Goal: Communication & Community: Answer question/provide support

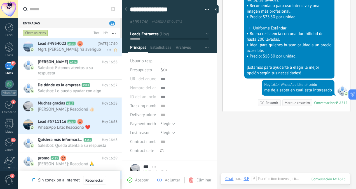
drag, startPoint x: 0, startPoint y: 0, endPoint x: 85, endPoint y: 46, distance: 97.0
click at [85, 46] on h2 "Lead #4954022 A101" at bounding box center [68, 44] width 60 height 6
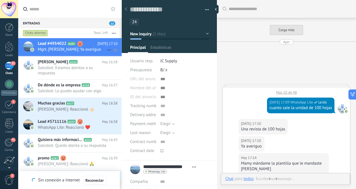
scroll to position [220, 0]
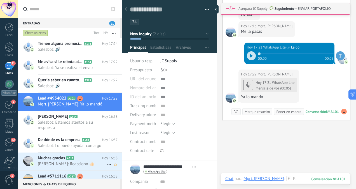
click at [77, 157] on icon at bounding box center [79, 158] width 6 height 6
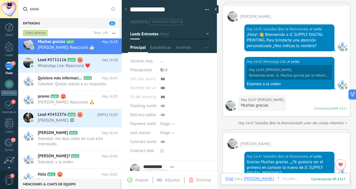
scroll to position [156, 0]
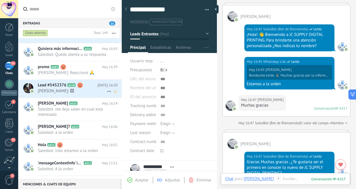
click at [82, 88] on use at bounding box center [80, 85] width 6 height 6
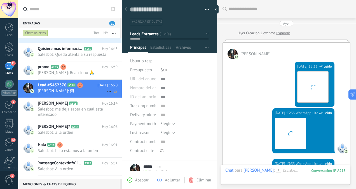
scroll to position [286, 0]
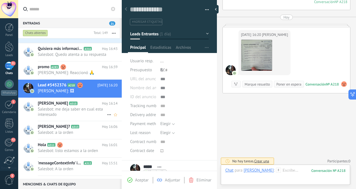
click at [79, 116] on span "Salesbot: me deja saber en cual esta interesado" at bounding box center [72, 111] width 69 height 11
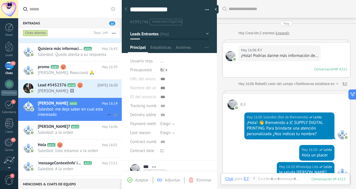
scroll to position [371, 0]
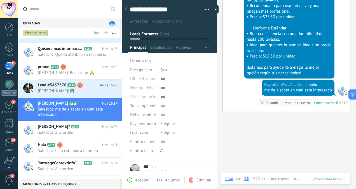
click at [122, 63] on div at bounding box center [122, 94] width 0 height 189
click at [121, 67] on div "Entradas 21 Chats abiertos Total: 149 Silenciar Acciones múltiples Ordenar Más …" at bounding box center [187, 94] width 338 height 189
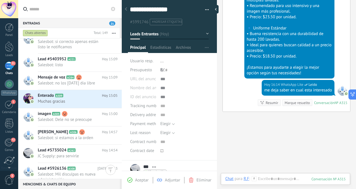
scroll to position [396, 0]
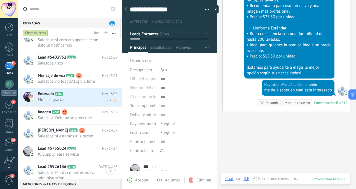
click at [69, 94] on icon at bounding box center [68, 94] width 6 height 6
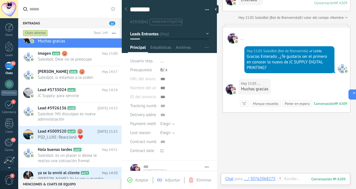
scroll to position [467, 0]
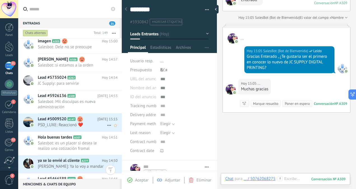
click at [92, 125] on span "PSD_LUXE: Reaccionó ❤️" at bounding box center [72, 124] width 69 height 5
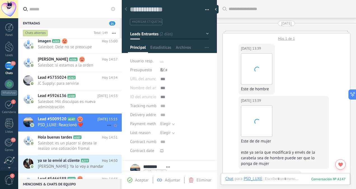
scroll to position [1142, 0]
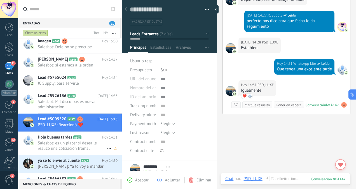
click at [83, 143] on span "Salesbot: es un placer si desea le realizo una cotización fromal" at bounding box center [72, 145] width 69 height 11
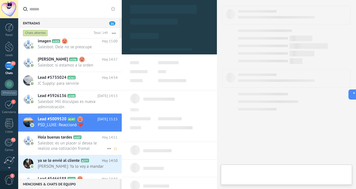
scroll to position [136, 0]
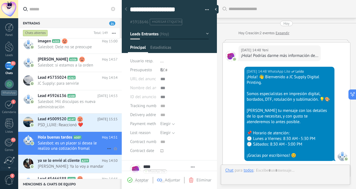
type textarea "**********"
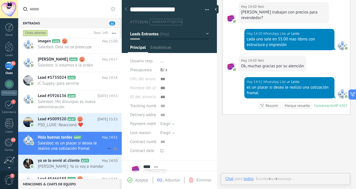
scroll to position [149, 0]
click at [266, 180] on div at bounding box center [285, 184] width 120 height 17
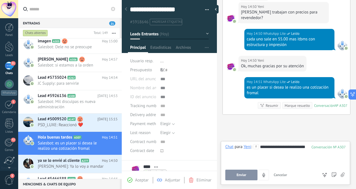
click at [242, 173] on span "Enviar" at bounding box center [242, 175] width 10 height 4
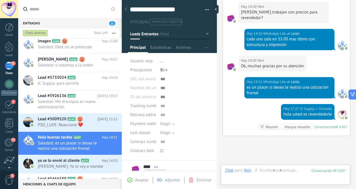
scroll to position [454, 0]
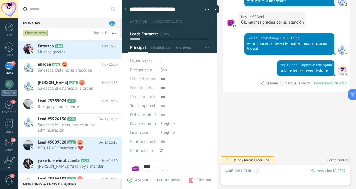
click at [277, 172] on div at bounding box center [285, 176] width 120 height 17
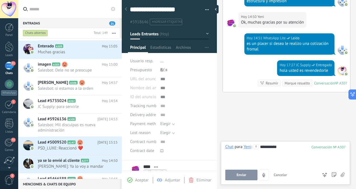
click at [244, 175] on span "Enviar" at bounding box center [242, 175] width 10 height 4
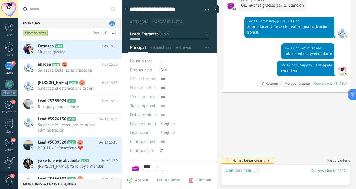
click at [268, 172] on div at bounding box center [285, 176] width 120 height 17
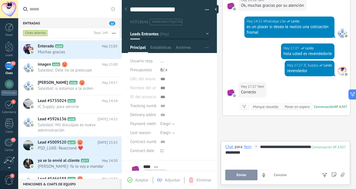
scroll to position [494, 0]
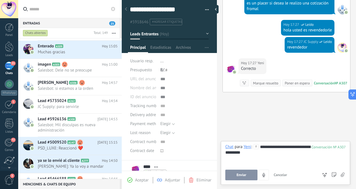
click at [243, 172] on button "Enviar" at bounding box center [241, 174] width 32 height 11
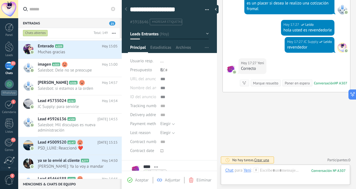
scroll to position [513, 0]
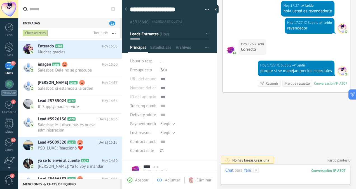
click at [265, 169] on div at bounding box center [285, 176] width 120 height 17
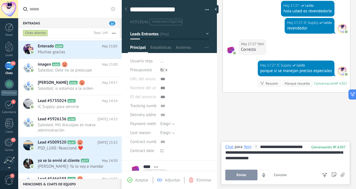
click at [235, 174] on button "Enviar" at bounding box center [241, 174] width 32 height 11
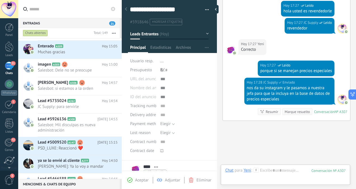
scroll to position [542, 0]
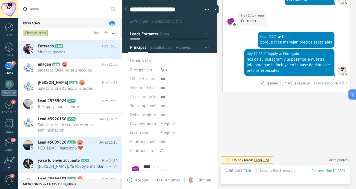
click at [75, 162] on span "ya se lo envié al cliente" at bounding box center [59, 161] width 42 height 6
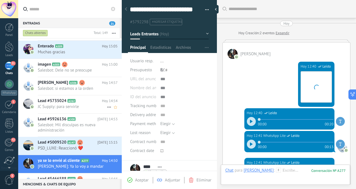
scroll to position [449, 0]
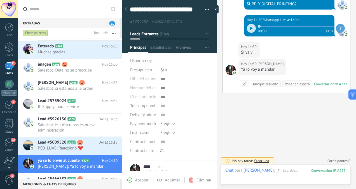
click at [120, 110] on div "Entradas 21 Chats abiertos Total: 149 Silenciar Acciones múltiples Ordenar Más …" at bounding box center [187, 94] width 338 height 189
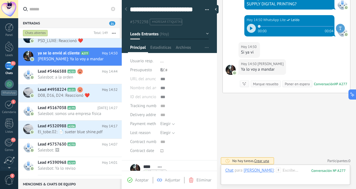
scroll to position [571, 0]
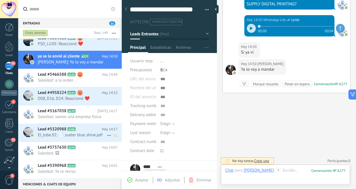
click at [71, 132] on span "El_tobe.02: 📄 sueter blue shine.pdf" at bounding box center [72, 134] width 69 height 5
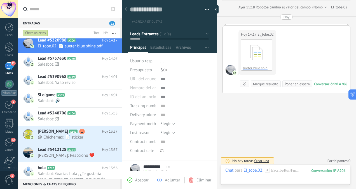
scroll to position [711, 0]
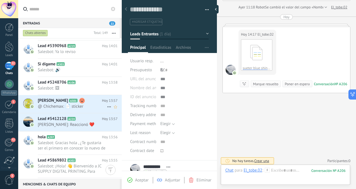
click at [83, 104] on span "@ Chichemax: 📄 sticker" at bounding box center [72, 106] width 69 height 5
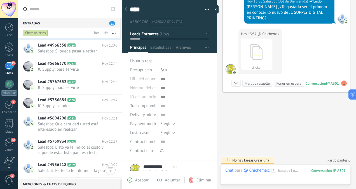
scroll to position [1402, 0]
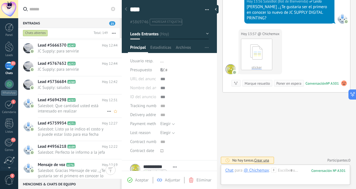
click at [80, 106] on span "Salesbot: Que cantidad usted está interesado en realizar" at bounding box center [72, 108] width 69 height 11
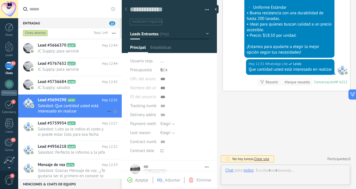
scroll to position [149, 0]
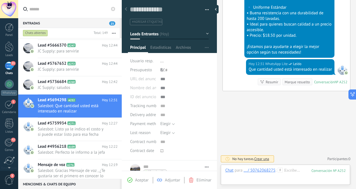
drag, startPoint x: 356, startPoint y: 140, endPoint x: 355, endPoint y: 134, distance: 5.5
click at [355, 134] on div "Buscar Carga más [DATE] [DATE] Creación: 2 eventos Expandir [DATE] 08:33 ... ¡H…" at bounding box center [286, 94] width 139 height 189
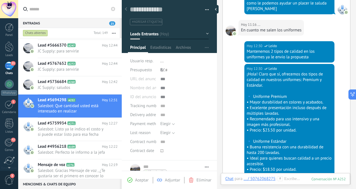
scroll to position [425, 0]
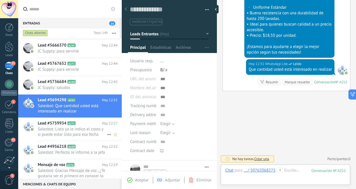
click at [73, 129] on span "Salesbot: Listo ya le indico el costo y si puede estar listo para esa fecha" at bounding box center [72, 131] width 69 height 11
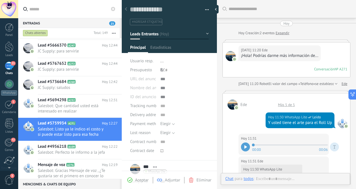
scroll to position [300, 0]
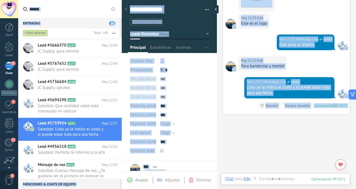
drag, startPoint x: 354, startPoint y: 127, endPoint x: 356, endPoint y: 72, distance: 54.4
click at [356, 72] on html ".abccls-1,.abccls-2{fill-rule:evenodd}.abccls-2{fill:#fff} .abfcls-1{fill:none}…" at bounding box center [178, 94] width 356 height 189
click at [69, 150] on span "Salesbot: Perfecto le informo a la jefa" at bounding box center [72, 152] width 69 height 5
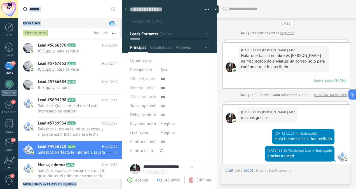
scroll to position [306, 0]
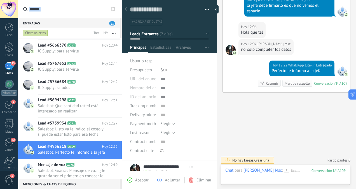
click at [120, 131] on div "Entradas 23 Chats abiertos Total: 149 Silenciar Acciones múltiples Ordenar Más …" at bounding box center [187, 94] width 338 height 189
click at [120, 131] on div "Lead #5759934 A271 [DATE] 12:27 Salesbot: Listo ya le indico el costo y si pued…" at bounding box center [80, 129] width 84 height 23
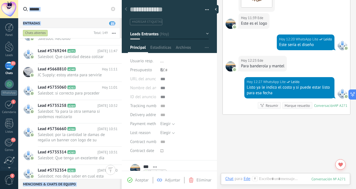
scroll to position [1573, 0]
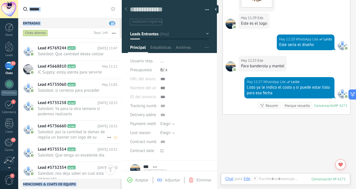
click at [85, 129] on span "Salesbot: por la cantidad le damas de regalia un banner con logo de su equipo" at bounding box center [72, 134] width 69 height 11
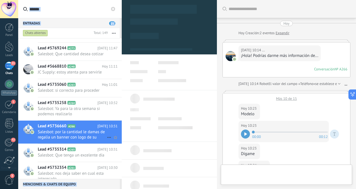
scroll to position [256, 0]
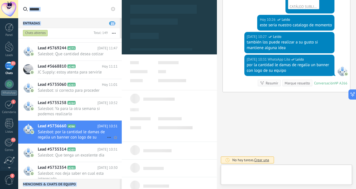
type textarea "**********"
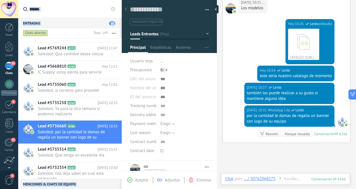
scroll to position [215, 0]
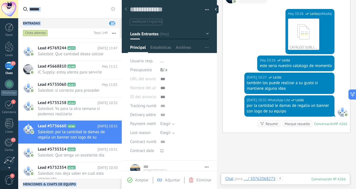
click at [291, 176] on div at bounding box center [285, 184] width 120 height 17
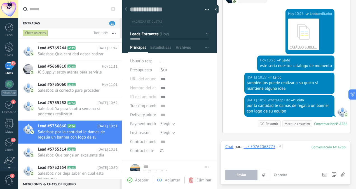
click at [290, 149] on div at bounding box center [285, 154] width 120 height 21
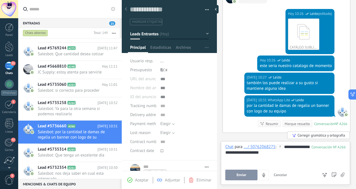
click at [318, 134] on div "Corregir gramática y ortografía" at bounding box center [318, 135] width 63 height 8
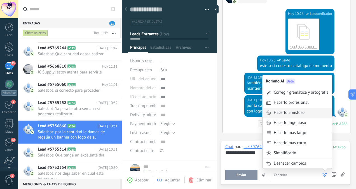
click at [296, 115] on div "Hacerlo amistoso" at bounding box center [289, 113] width 31 height 6
click at [298, 123] on div "Hacerlo ingenioso" at bounding box center [290, 123] width 32 height 6
click at [289, 104] on div "Hacerlo profesional" at bounding box center [291, 103] width 35 height 6
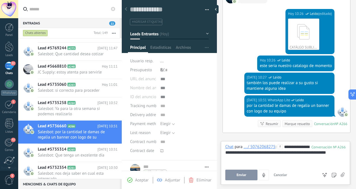
click at [242, 174] on span "Enviar" at bounding box center [242, 175] width 10 height 4
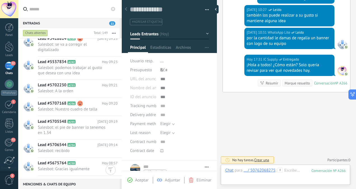
scroll to position [1786, 0]
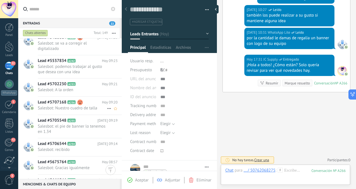
click at [85, 107] on span "Salesbot: Nuestro cuadro de talla" at bounding box center [72, 107] width 69 height 5
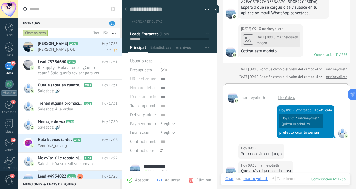
click at [90, 52] on div "[PERSON_NAME] A320 [DATE] 17:35 [PERSON_NAME]: Ok" at bounding box center [80, 47] width 84 height 18
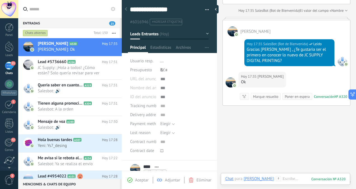
scroll to position [376, 0]
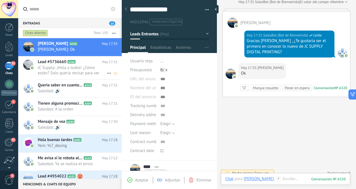
click at [92, 71] on span "JC Supply: ¡Hola a todos! ¿Cómo están? Solo quería revisar para ver qué novedad…" at bounding box center [72, 70] width 69 height 11
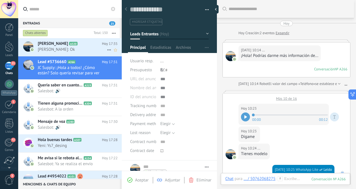
click at [82, 48] on span "[PERSON_NAME]: Ok" at bounding box center [72, 49] width 69 height 5
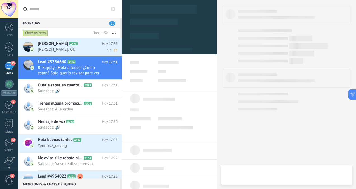
scroll to position [136, 0]
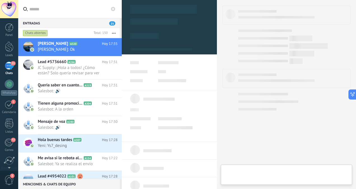
type textarea "**********"
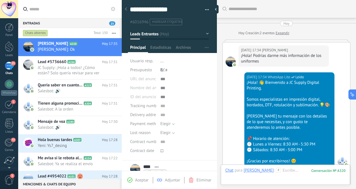
scroll to position [386, 0]
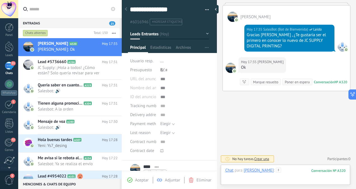
click at [267, 175] on div at bounding box center [285, 176] width 120 height 17
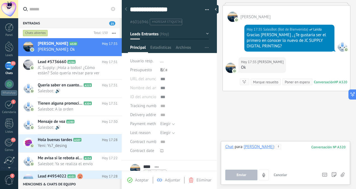
paste div
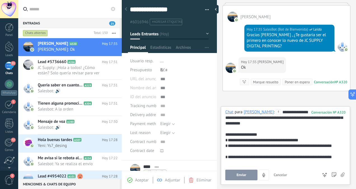
click at [246, 172] on button "Enviar" at bounding box center [241, 174] width 32 height 11
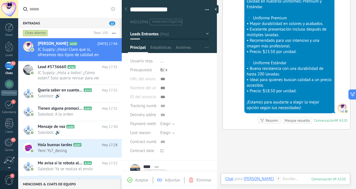
scroll to position [515, 0]
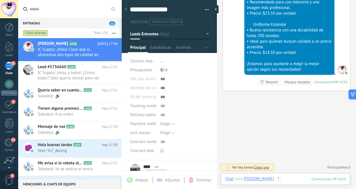
click at [275, 182] on div at bounding box center [285, 184] width 120 height 17
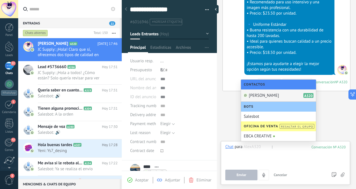
click at [288, 145] on div at bounding box center [285, 154] width 121 height 21
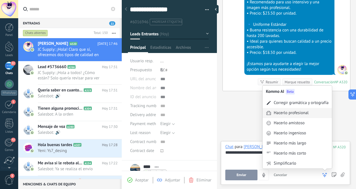
click at [296, 111] on div "Hacerlo profesional" at bounding box center [291, 113] width 35 height 6
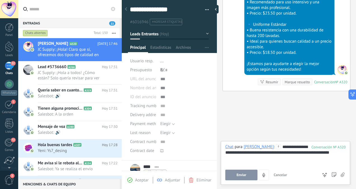
click at [244, 175] on span "Enviar" at bounding box center [242, 175] width 10 height 4
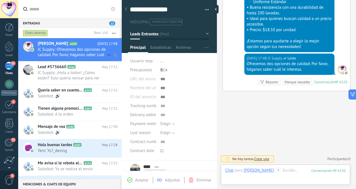
scroll to position [564, 0]
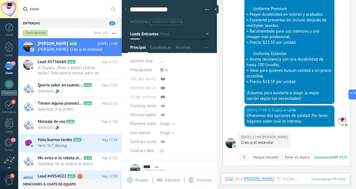
scroll to position [516, 0]
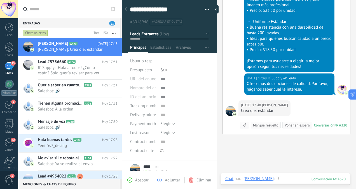
click at [270, 179] on div at bounding box center [285, 184] width 120 height 17
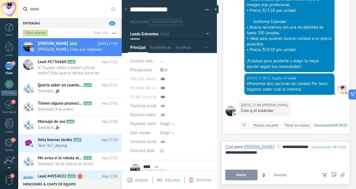
click at [242, 177] on span "Enviar" at bounding box center [242, 175] width 10 height 4
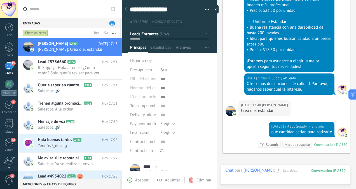
scroll to position [583, 0]
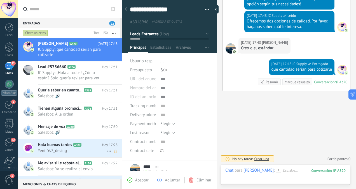
click at [85, 151] on span "Yeni: Ys7_desing" at bounding box center [72, 150] width 69 height 5
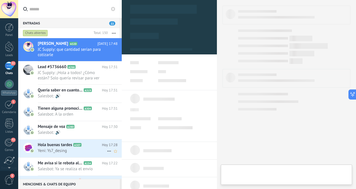
scroll to position [136, 0]
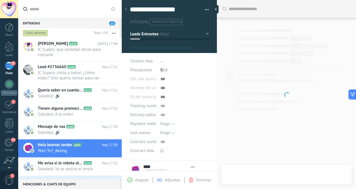
type textarea "**********"
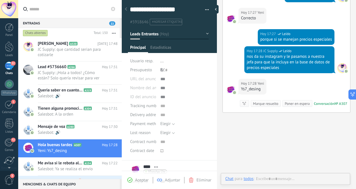
scroll to position [149, 0]
drag, startPoint x: 262, startPoint y: 88, endPoint x: 240, endPoint y: 87, distance: 22.7
click at [240, 87] on div "[DATE] 17:28 Yeni Ys7_desing" at bounding box center [253, 87] width 28 height 16
copy div "Ys7_desing"
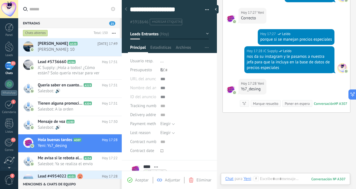
click at [275, 176] on div at bounding box center [285, 184] width 120 height 17
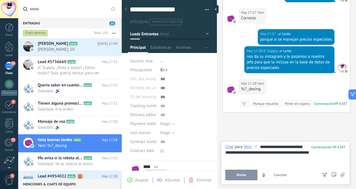
click at [242, 179] on button "Enviar" at bounding box center [241, 174] width 32 height 11
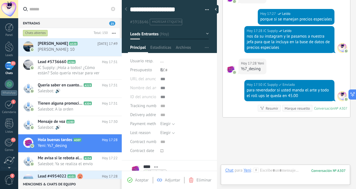
scroll to position [479, 0]
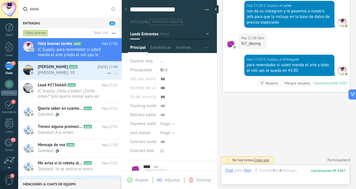
click at [69, 71] on span "[PERSON_NAME]: 10" at bounding box center [72, 72] width 69 height 5
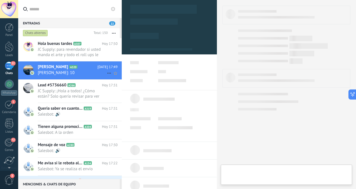
scroll to position [136, 0]
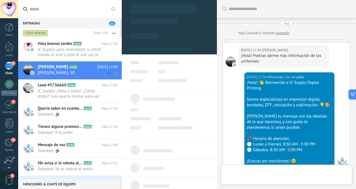
type textarea "**********"
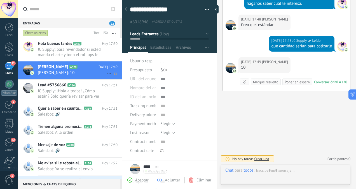
scroll to position [149, 0]
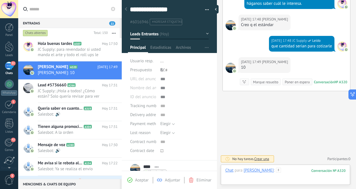
click at [292, 169] on div at bounding box center [285, 176] width 120 height 17
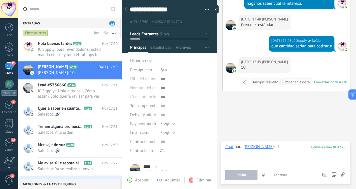
paste div
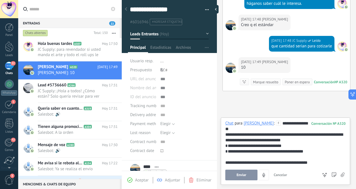
click at [246, 175] on span "Enviar" at bounding box center [242, 175] width 10 height 4
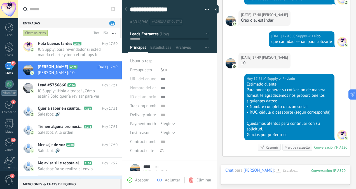
scroll to position [676, 0]
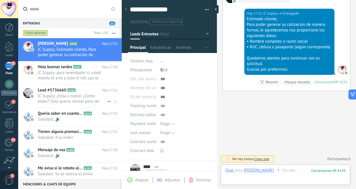
click at [83, 100] on span "JC Supply: ¡Hola a todos! ¿Cómo están? Solo quería revisar para ver qué novedad…" at bounding box center [72, 98] width 69 height 11
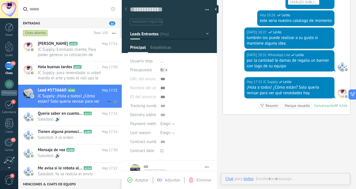
scroll to position [149, 0]
click at [67, 118] on span "Salesbot: 🔊" at bounding box center [72, 119] width 69 height 5
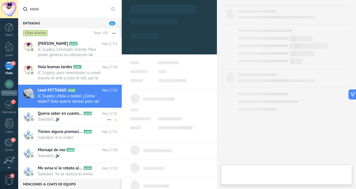
scroll to position [136, 0]
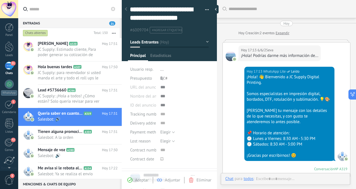
type textarea "**********"
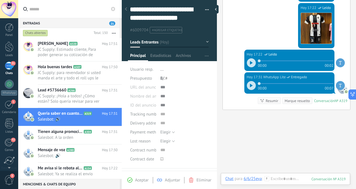
click at [251, 64] on icon at bounding box center [251, 62] width 3 height 3
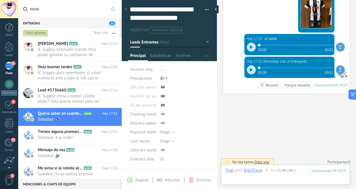
scroll to position [611, 0]
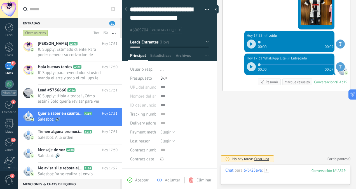
click at [288, 175] on div at bounding box center [285, 176] width 120 height 17
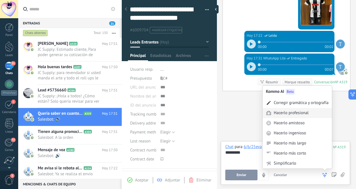
click at [299, 110] on div "Hacerlo profesional" at bounding box center [291, 113] width 35 height 6
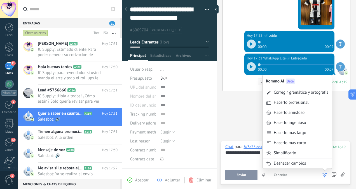
click at [323, 173] on icon at bounding box center [325, 175] width 6 height 6
click at [296, 114] on div "Hacerlo amistoso" at bounding box center [289, 113] width 31 height 6
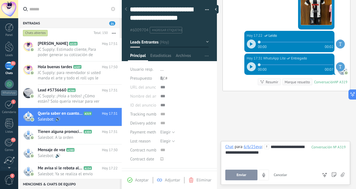
click at [238, 174] on span "Enviar" at bounding box center [242, 175] width 10 height 4
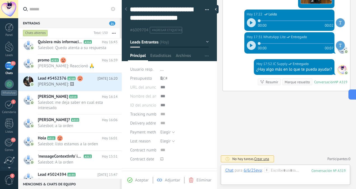
scroll to position [259, 0]
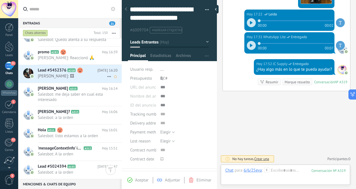
click at [84, 82] on div "Lead #5452376 A218 [DATE] 16:20 [PERSON_NAME]: 🖼" at bounding box center [80, 74] width 84 height 18
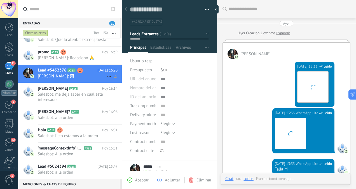
scroll to position [248, 0]
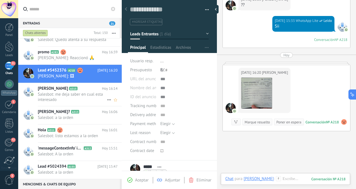
click at [93, 100] on span "Salesbot: me deja saber en cual esta interesado" at bounding box center [72, 97] width 69 height 11
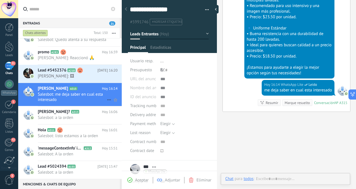
scroll to position [149, 0]
click at [82, 119] on span "Salesbot: a la orden" at bounding box center [72, 117] width 69 height 5
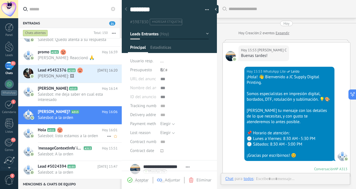
scroll to position [8, 0]
click at [74, 138] on span "Salesbot: listo estamos a la orden" at bounding box center [72, 135] width 69 height 5
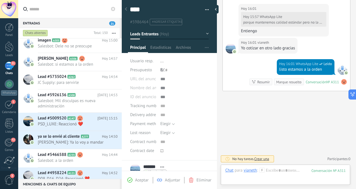
scroll to position [600, 0]
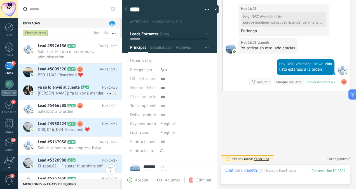
click at [87, 92] on span "[PERSON_NAME]: Ya lo voy a mandar" at bounding box center [72, 92] width 69 height 5
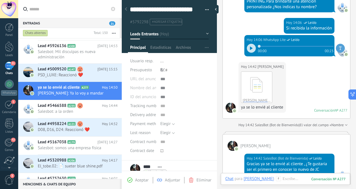
scroll to position [276, 0]
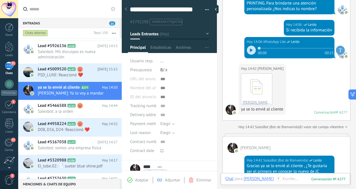
drag, startPoint x: 356, startPoint y: 125, endPoint x: 354, endPoint y: 131, distance: 6.2
click at [354, 131] on div "Buscar Carga más [DATE] [DATE] Creación: 2 eventos Expandir [PERSON_NAME][DATE]…" at bounding box center [286, 94] width 139 height 189
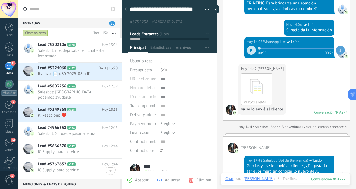
scroll to position [1334, 0]
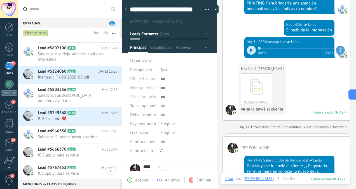
click at [121, 122] on div "Entradas 21 Chats abiertos Total: 150 Silenciar Acciones múltiples Ordenar Más …" at bounding box center [187, 94] width 338 height 189
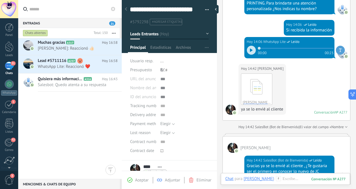
scroll to position [0, 0]
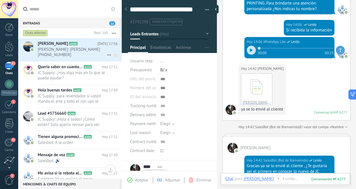
click at [78, 49] on span "[PERSON_NAME]: [PERSON_NAME] [PHONE_NUMBER]" at bounding box center [72, 52] width 69 height 11
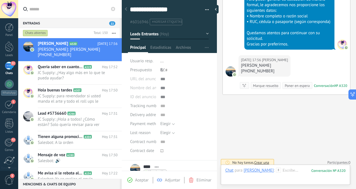
scroll to position [705, 0]
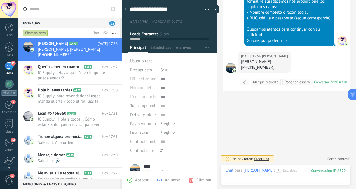
click at [259, 69] on div "[PHONE_NUMBER]" at bounding box center [264, 68] width 47 height 6
drag, startPoint x: 263, startPoint y: 67, endPoint x: 240, endPoint y: 67, distance: 23.0
click at [240, 67] on div "[DATE] 17:56 [PERSON_NAME] [PHONE_NUMBER]" at bounding box center [265, 62] width 52 height 21
copy div "[PHONE_NUMBER]"
drag, startPoint x: 270, startPoint y: 62, endPoint x: 238, endPoint y: 63, distance: 31.7
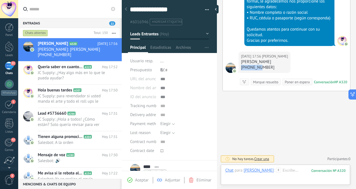
click at [239, 63] on div "[DATE] 17:56 [PERSON_NAME] [PHONE_NUMBER]" at bounding box center [265, 62] width 52 height 21
copy div "[PERSON_NAME]"
click at [267, 173] on div at bounding box center [285, 176] width 120 height 17
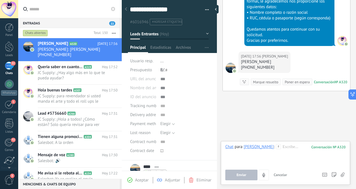
click at [343, 173] on icon at bounding box center [343, 174] width 4 height 5
click at [0, 0] on input "file" at bounding box center [0, 0] width 0 height 0
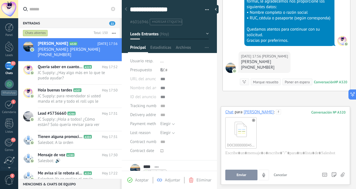
click at [240, 174] on span "Enviar" at bounding box center [242, 175] width 10 height 4
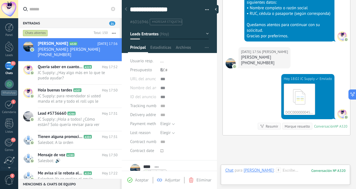
scroll to position [753, 0]
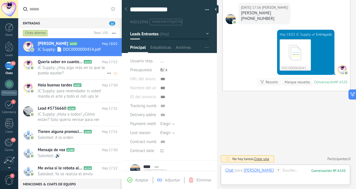
click at [77, 73] on span "JC Supply: ¿Hay algo más en lo que te pueda ayudar?" at bounding box center [72, 70] width 69 height 11
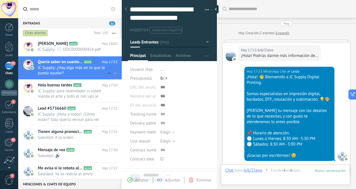
scroll to position [610, 0]
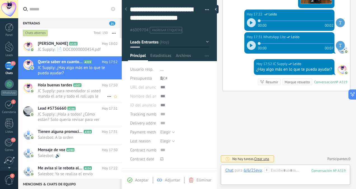
click at [71, 93] on span "JC Supply: para revendador si usted manda el arte y todo el roll ups le queda e…" at bounding box center [72, 93] width 69 height 11
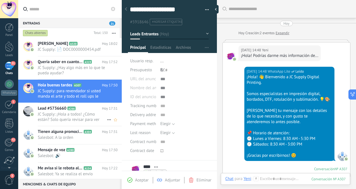
scroll to position [435, 0]
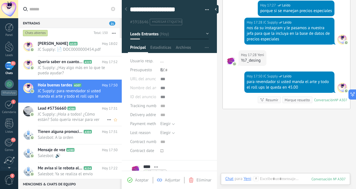
click at [75, 109] on span "A266" at bounding box center [72, 108] width 8 height 4
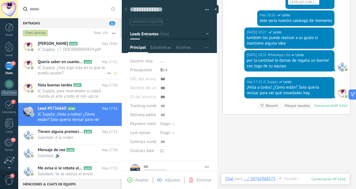
click at [72, 72] on span "JC Supply: ¿Hay algo más en lo que te pueda ayudar?" at bounding box center [72, 70] width 69 height 11
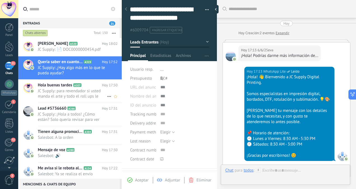
scroll to position [610, 0]
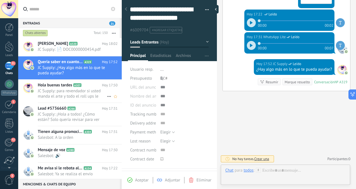
click at [76, 97] on span "JC Supply: para revendador si usted manda el arte y todo el roll ups le queda e…" at bounding box center [72, 93] width 69 height 11
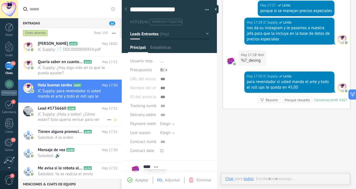
scroll to position [149, 0]
click at [82, 118] on span "JC Supply: ¡Hola a todos! ¿Cómo están? Solo quería revisar para ver qué novedad…" at bounding box center [72, 116] width 69 height 11
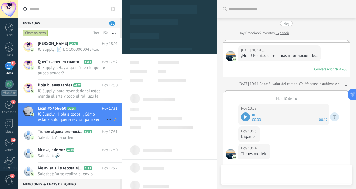
type textarea "**********"
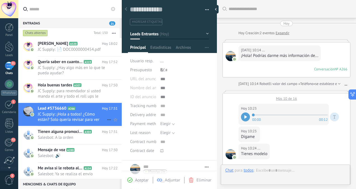
scroll to position [266, 0]
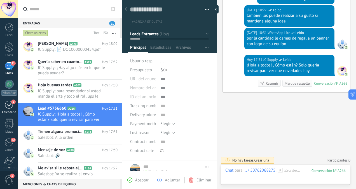
click at [5, 100] on div "1" at bounding box center [9, 104] width 9 height 9
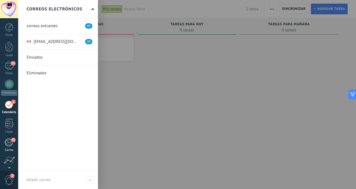
click at [7, 145] on div "72" at bounding box center [8, 142] width 9 height 8
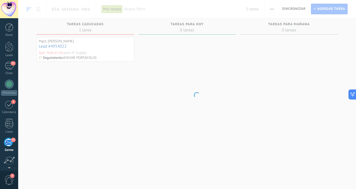
scroll to position [44, 0]
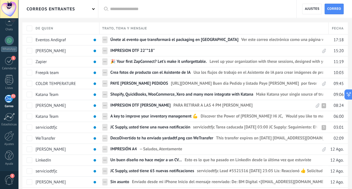
click at [11, 179] on span "3" at bounding box center [9, 180] width 10 height 10
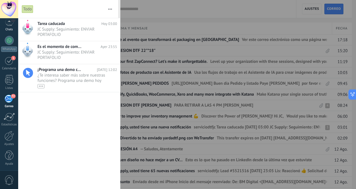
click at [14, 27] on link "21 Chats" at bounding box center [9, 24] width 18 height 13
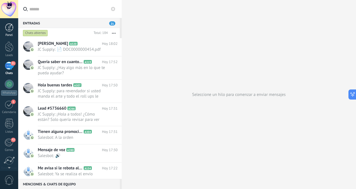
click at [8, 29] on div at bounding box center [9, 27] width 8 height 8
